Goal: Use online tool/utility

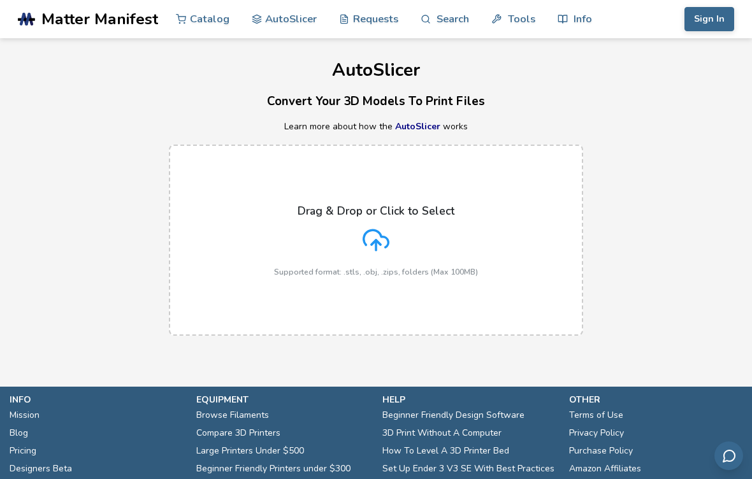
click at [386, 239] on icon at bounding box center [376, 240] width 27 height 27
click at [0, 0] on input "Drag & Drop or Click to Select Supported format: .stls, .obj, .zips, folders (M…" at bounding box center [0, 0] width 0 height 0
click at [383, 236] on icon at bounding box center [376, 238] width 25 height 17
click at [0, 0] on input "Drag & Drop or Click to Select Supported format: .stls, .obj, .zips, folders (M…" at bounding box center [0, 0] width 0 height 0
click at [389, 245] on icon at bounding box center [376, 240] width 27 height 27
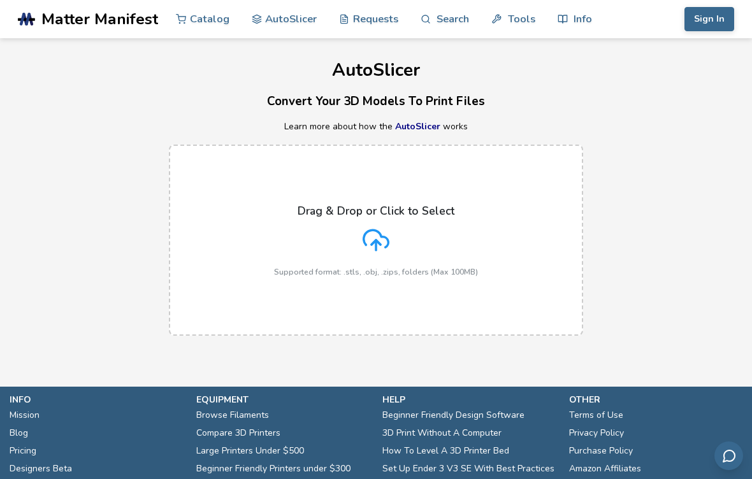
click at [0, 0] on input "Drag & Drop or Click to Select Supported format: .stls, .obj, .zips, folders (M…" at bounding box center [0, 0] width 0 height 0
click at [374, 243] on icon at bounding box center [376, 240] width 27 height 27
click at [0, 0] on input "Drag & Drop or Click to Select Supported format: .stls, .obj, .zips, folders (M…" at bounding box center [0, 0] width 0 height 0
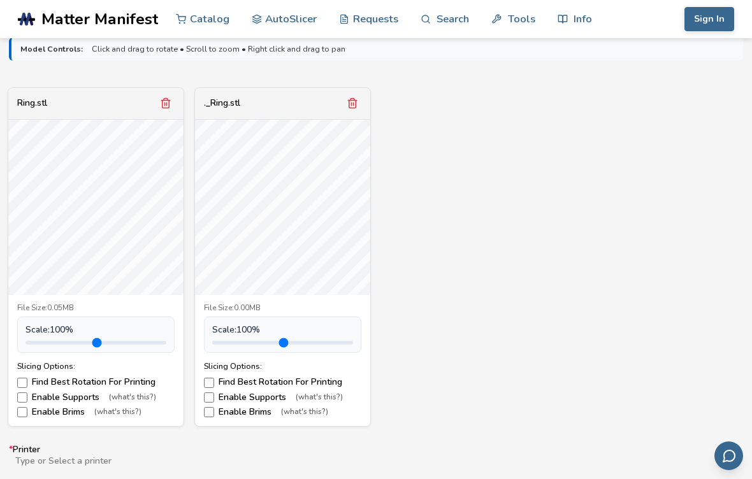
scroll to position [430, 0]
click at [360, 98] on button "Remove model" at bounding box center [353, 103] width 18 height 18
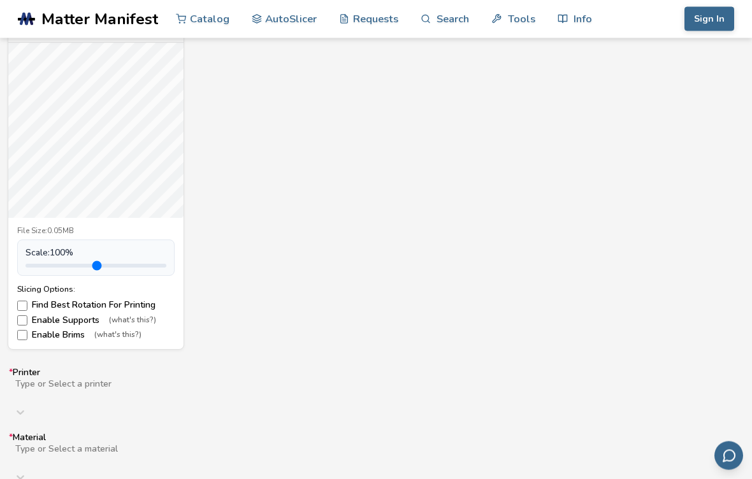
scroll to position [506, 0]
click at [303, 203] on div "Ring.stl File Size: 0.05MB Scale: 100 % Slicing Options: Find Best Rotation For…" at bounding box center [376, 180] width 734 height 340
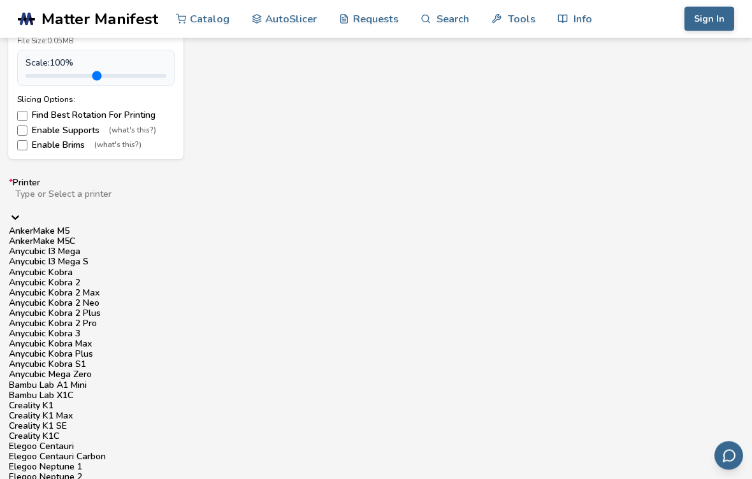
scroll to position [695, 0]
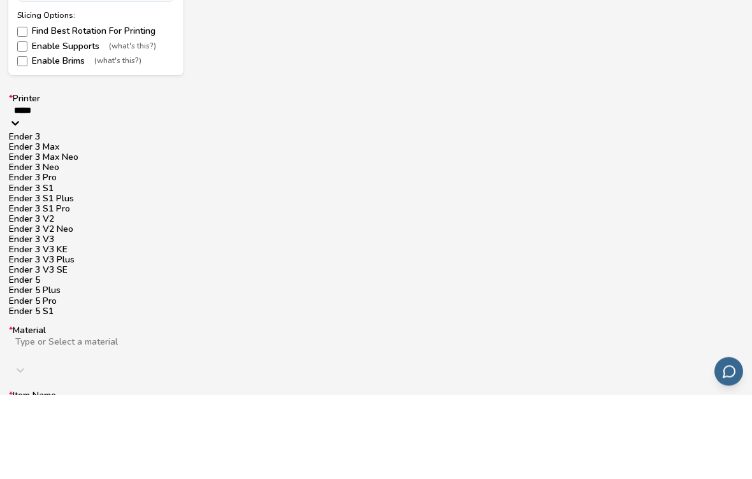
click at [104, 217] on div "Ender 3" at bounding box center [376, 222] width 734 height 10
type input "*****"
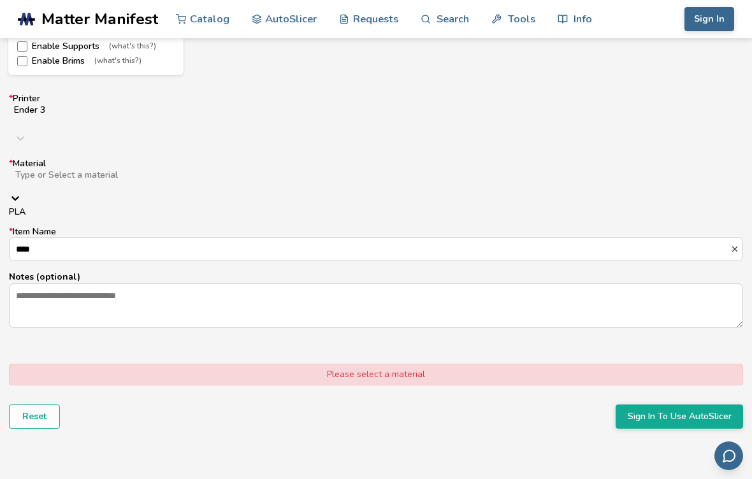
click at [147, 207] on div "PLA" at bounding box center [376, 212] width 734 height 10
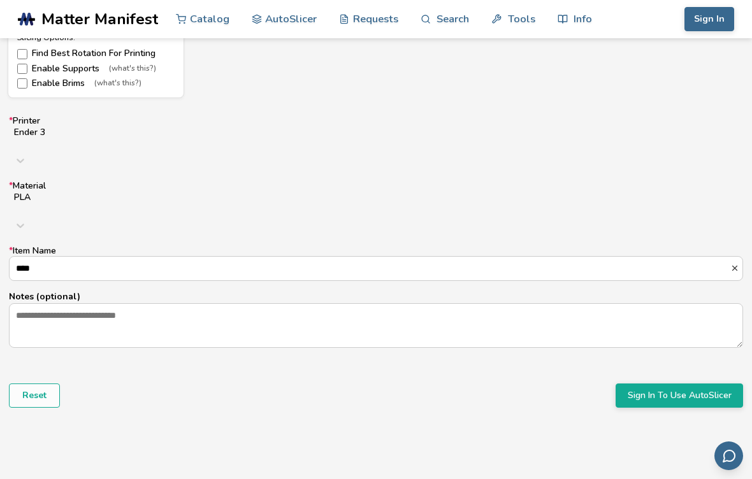
scroll to position [762, 0]
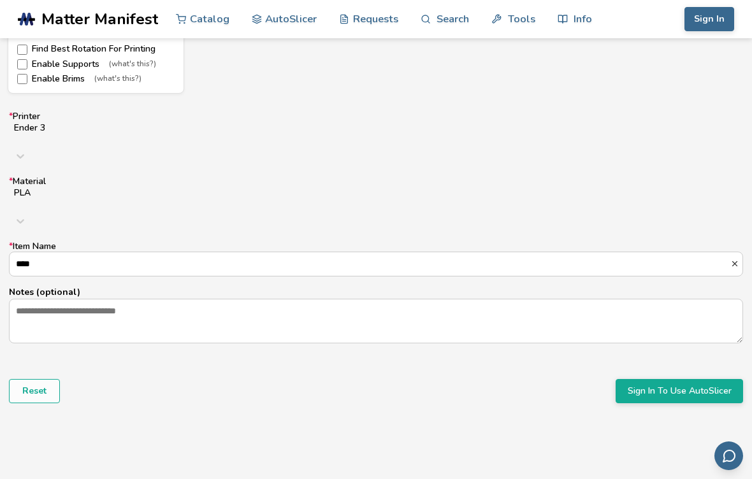
click at [710, 23] on button "Sign In" at bounding box center [710, 19] width 50 height 24
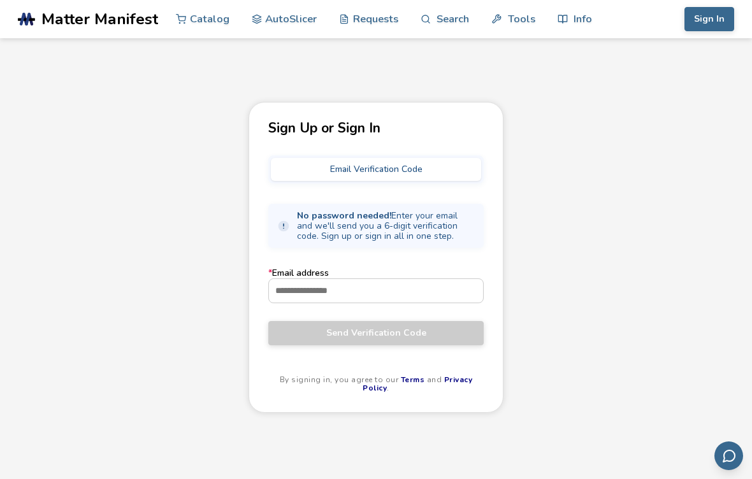
click at [424, 165] on button "Email Verification Code" at bounding box center [376, 169] width 210 height 23
click at [402, 298] on input "* Email address" at bounding box center [376, 290] width 214 height 23
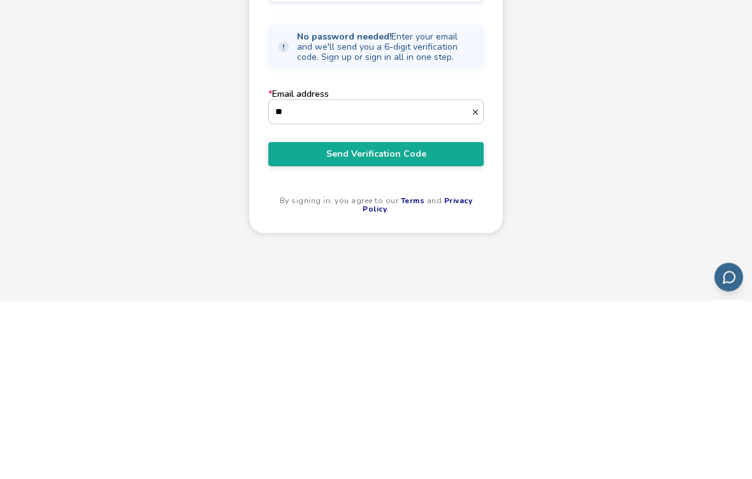
type input "*"
type input "**********"
click at [415, 328] on span "Send Verification Code" at bounding box center [376, 333] width 196 height 10
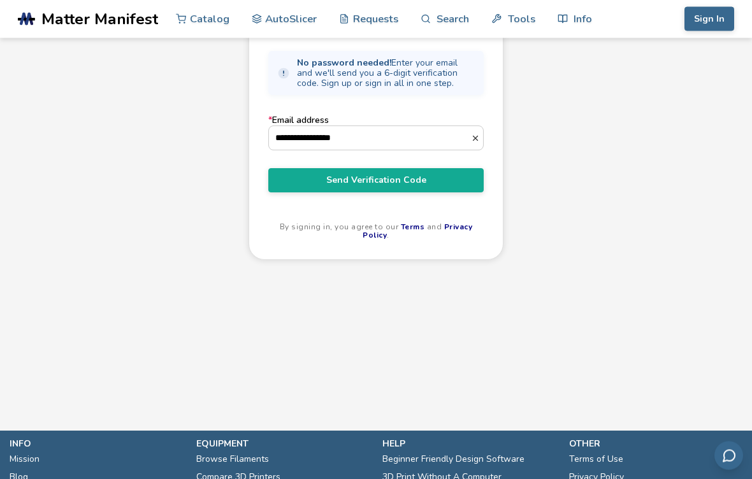
scroll to position [134, 0]
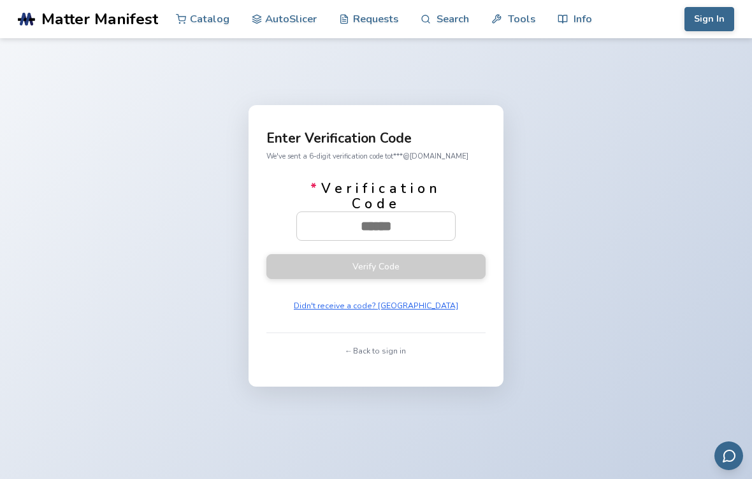
scroll to position [33, 0]
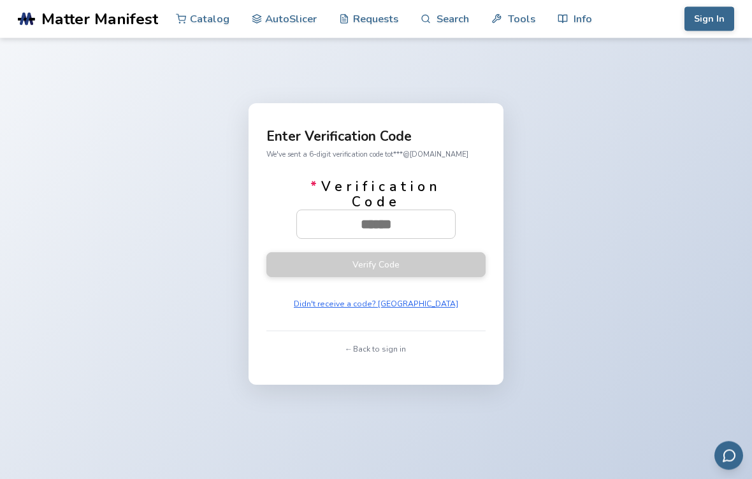
click at [423, 227] on input "* Verification Code" at bounding box center [376, 225] width 158 height 28
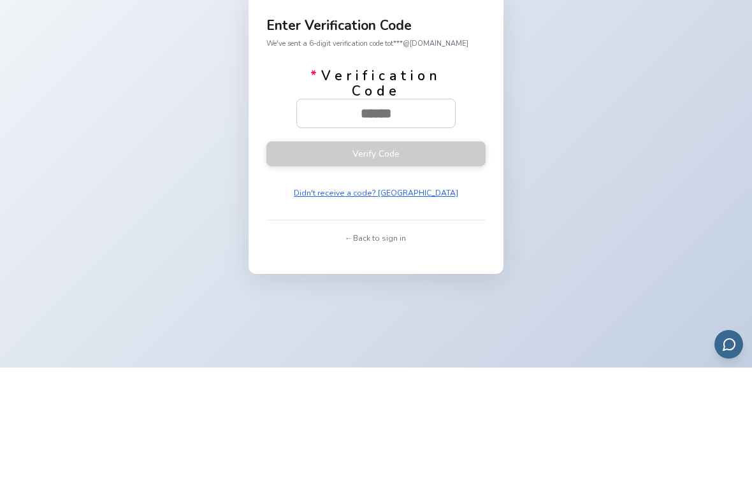
scroll to position [145, 0]
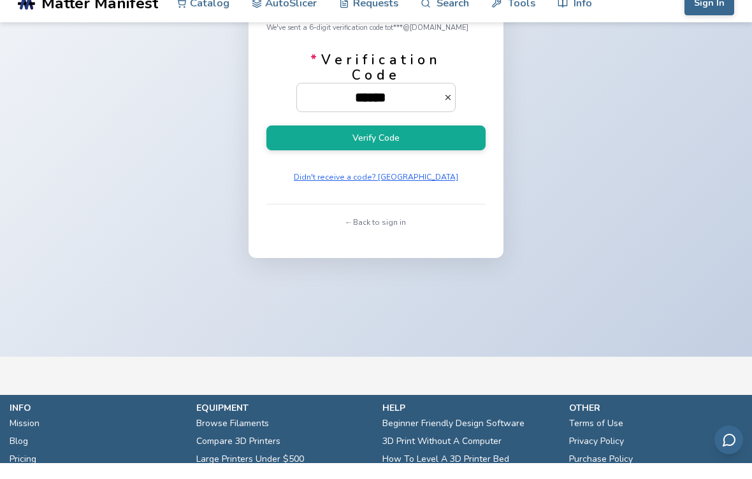
type input "******"
click at [437, 146] on button "Verify Code" at bounding box center [375, 154] width 219 height 25
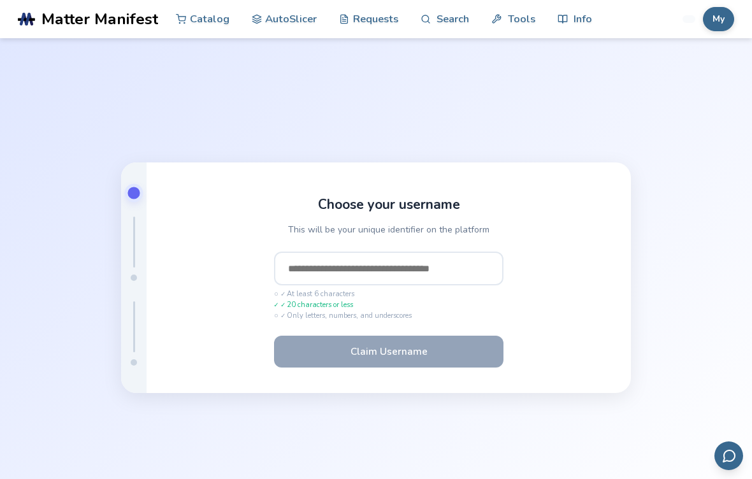
click at [449, 283] on input "text" at bounding box center [388, 269] width 229 height 34
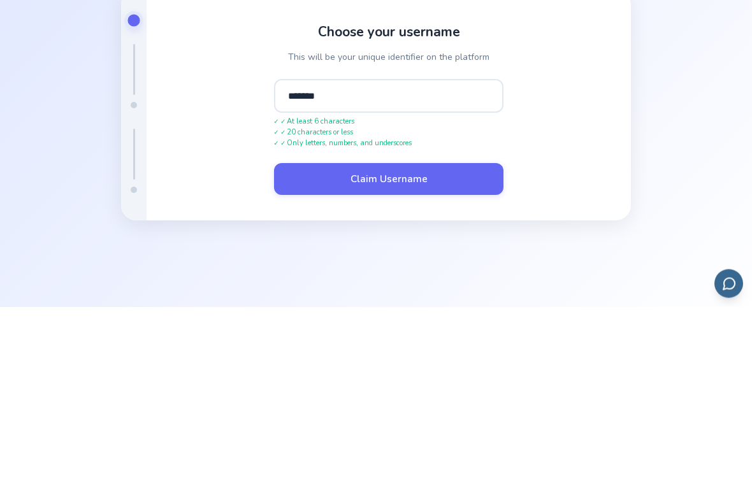
type input "*******"
click at [466, 336] on button "Claim Username" at bounding box center [388, 352] width 229 height 32
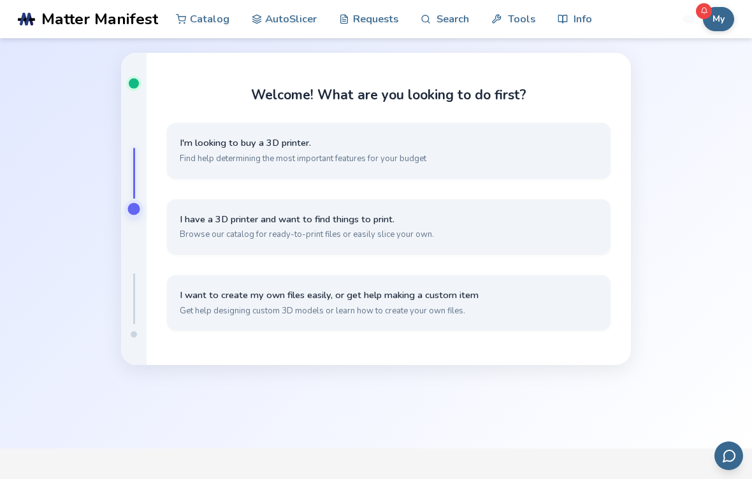
scroll to position [66, 0]
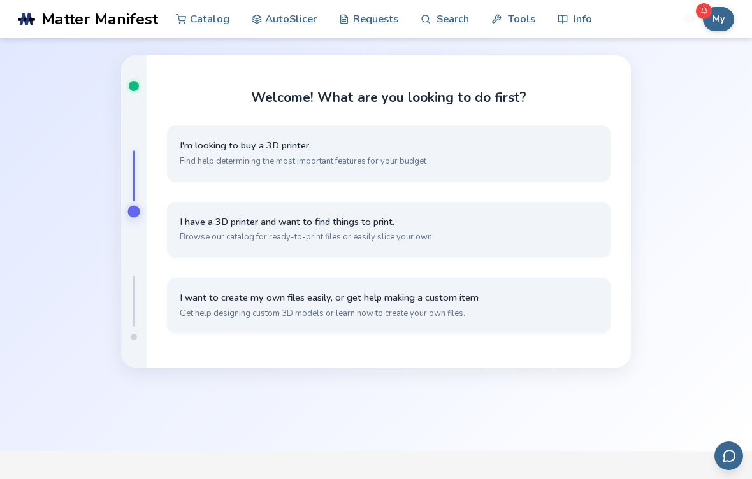
click at [556, 333] on button "I want to create my own files easily, or get help making a custom item Get help…" at bounding box center [389, 305] width 444 height 55
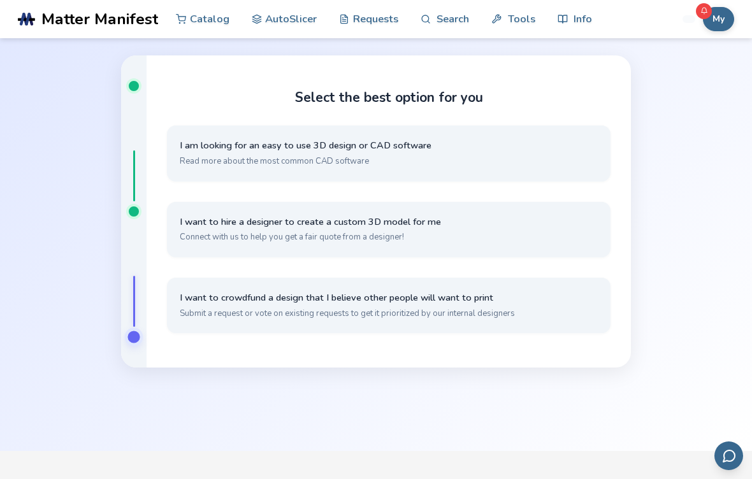
click at [412, 169] on button "I am looking for an easy to use 3D design or CAD software Read more about the m…" at bounding box center [389, 153] width 444 height 55
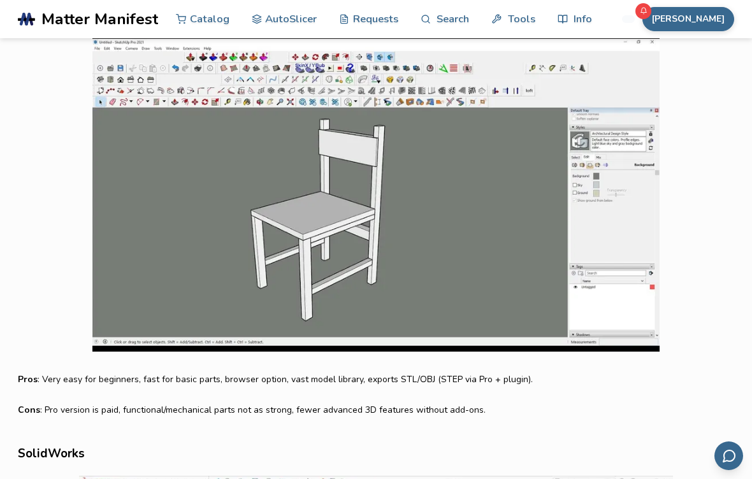
scroll to position [2586, 0]
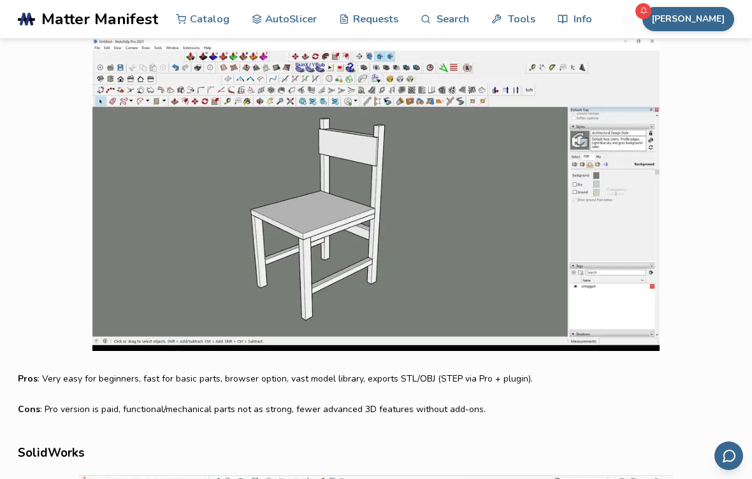
click at [292, 29] on link "AutoSlicer" at bounding box center [285, 19] width 66 height 38
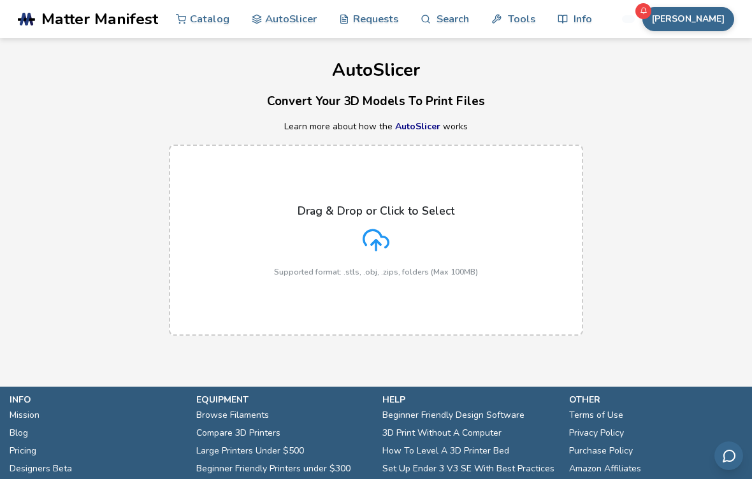
click at [384, 236] on icon at bounding box center [376, 238] width 25 height 17
click at [0, 0] on input "Drag & Drop or Click to Select Supported format: .stls, .obj, .zips, folders (M…" at bounding box center [0, 0] width 0 height 0
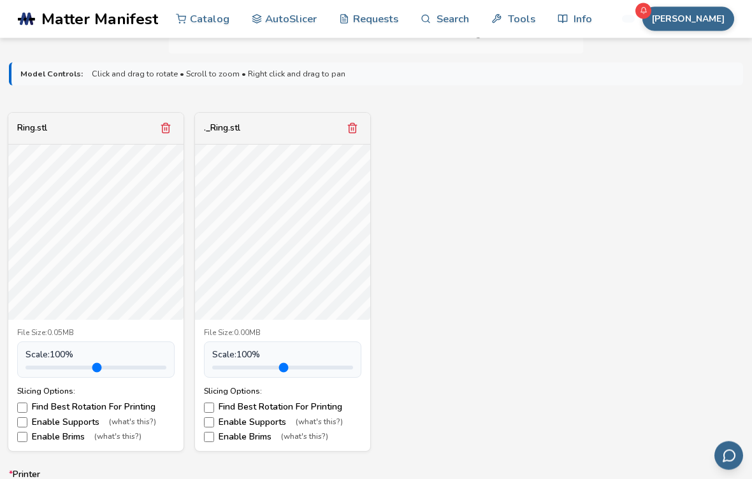
click at [353, 126] on polyline "Remove model" at bounding box center [352, 126] width 9 height 0
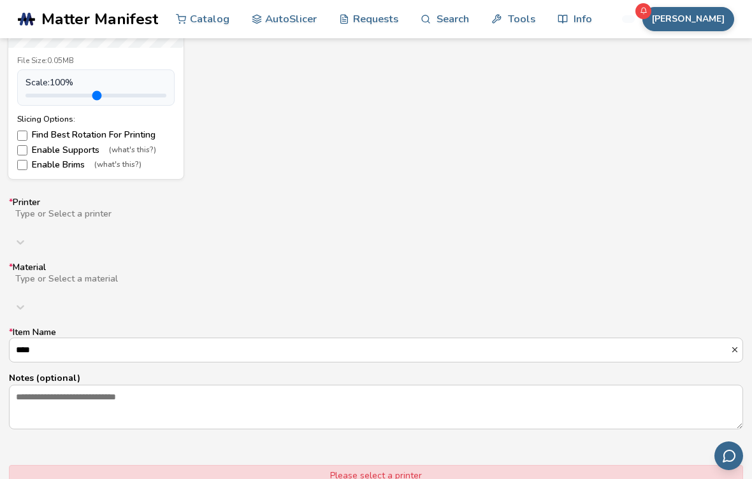
scroll to position [674, 0]
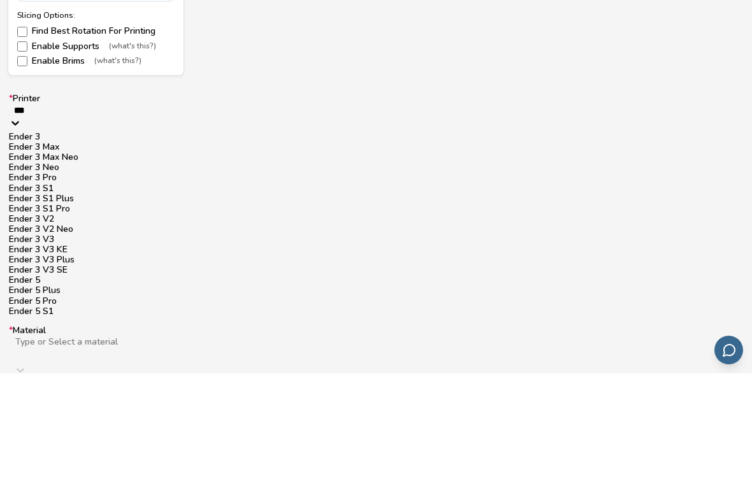
click at [105, 238] on div "Ender 3" at bounding box center [376, 243] width 734 height 10
type input "***"
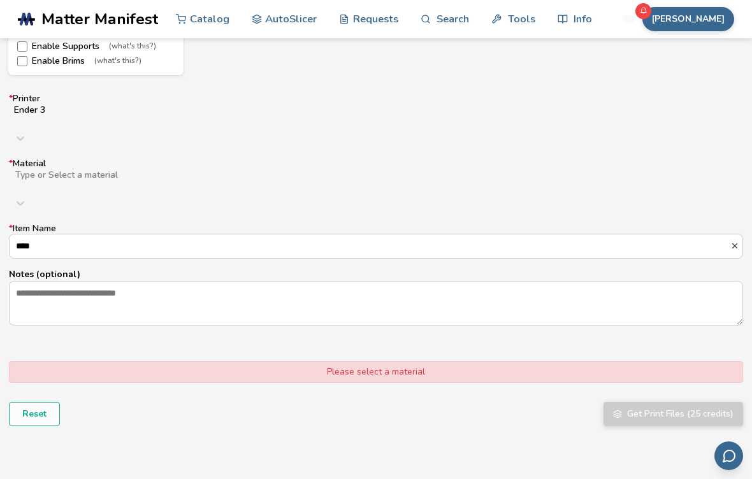
click at [147, 235] on input "****" at bounding box center [370, 246] width 721 height 23
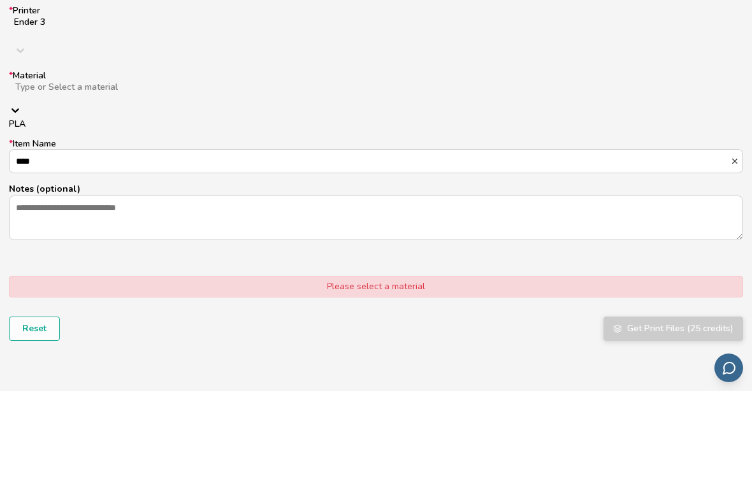
click at [96, 207] on div "PLA" at bounding box center [376, 212] width 734 height 10
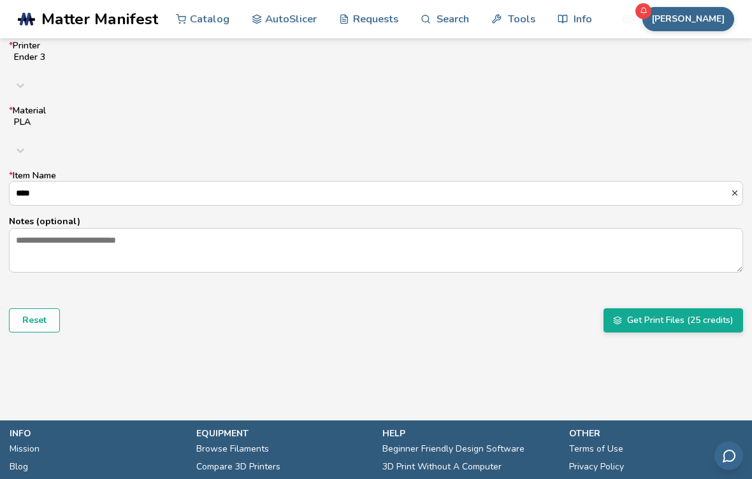
scroll to position [850, 0]
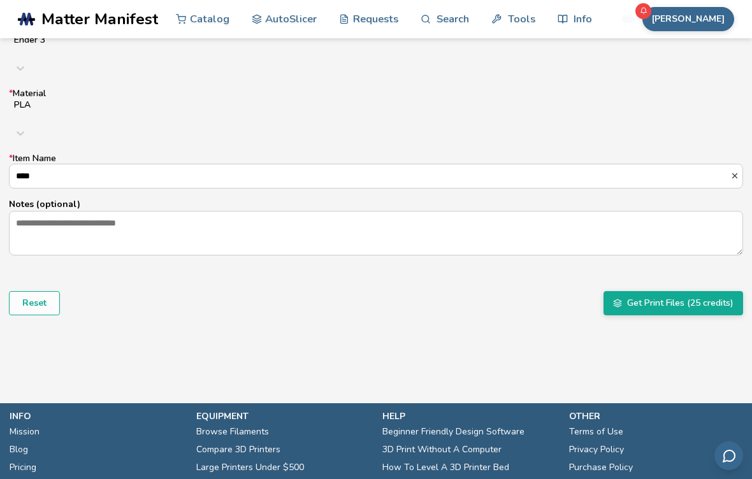
click at [702, 291] on button "Get Print Files (25 credits)" at bounding box center [674, 303] width 140 height 24
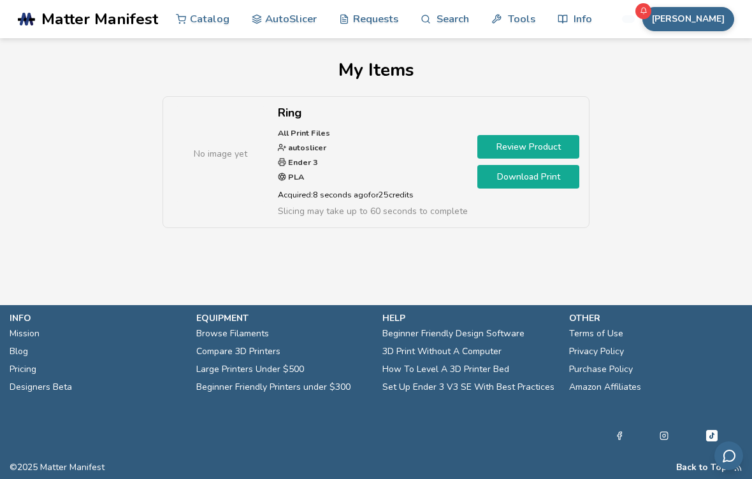
click at [716, 25] on button "[PERSON_NAME]" at bounding box center [688, 19] width 92 height 24
click at [518, 182] on link "Download Print" at bounding box center [528, 177] width 102 height 24
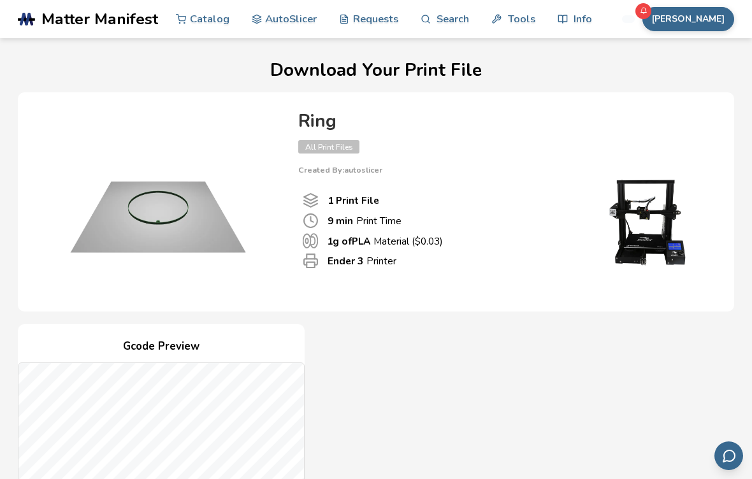
click at [707, 289] on div "Ring All Print Files Created By: autoslicer 1 Print File 9 min Print Time 1 g o…" at bounding box center [504, 199] width 436 height 189
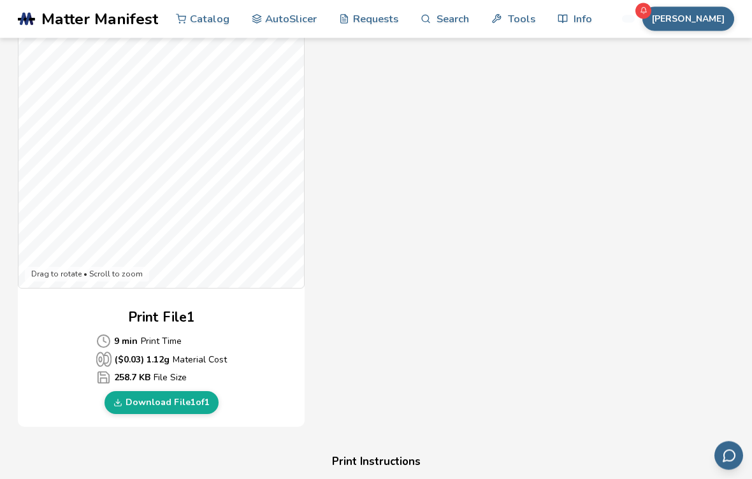
scroll to position [362, 0]
click at [181, 402] on link "Download File 1 of 1" at bounding box center [162, 401] width 114 height 23
